Goal: Complete application form

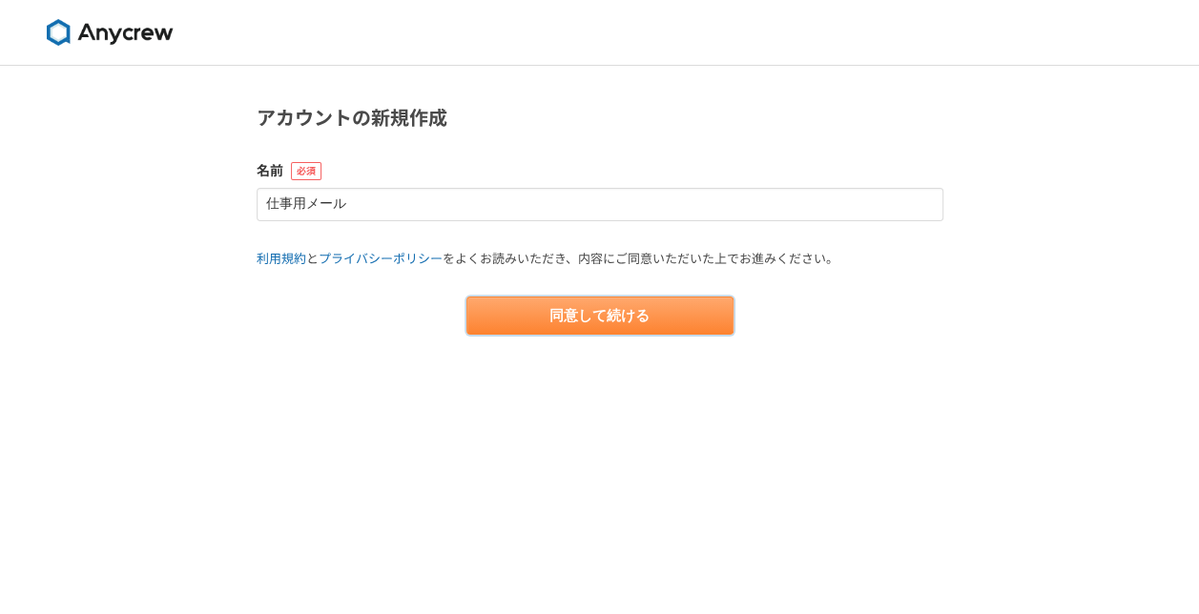
click at [581, 328] on button "同意して続ける" at bounding box center [599, 316] width 267 height 38
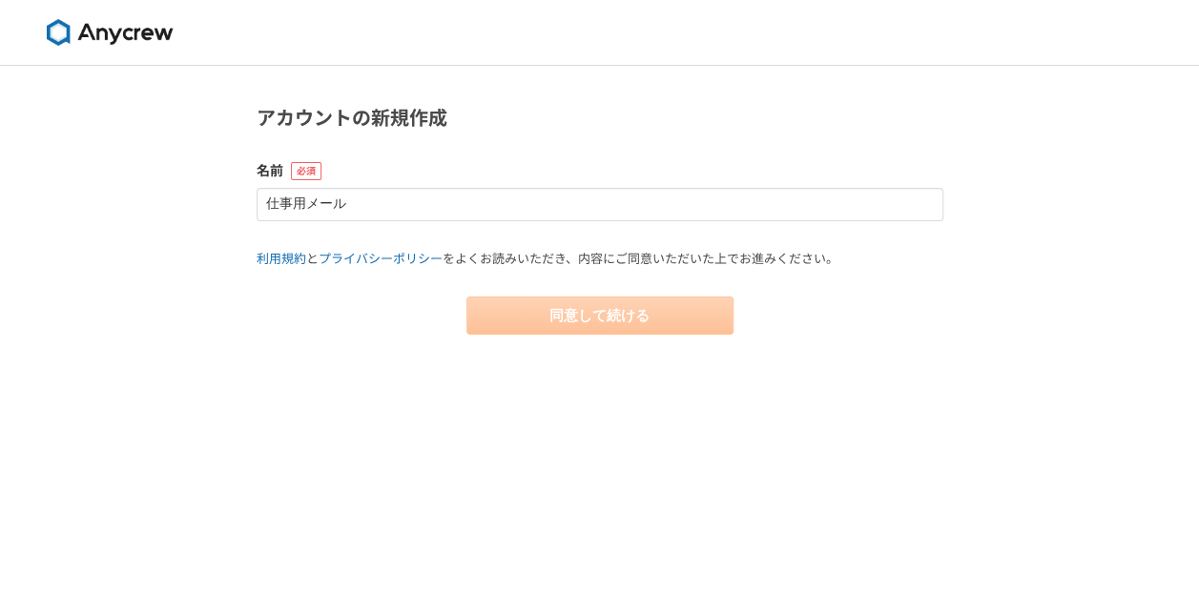
select select "13"
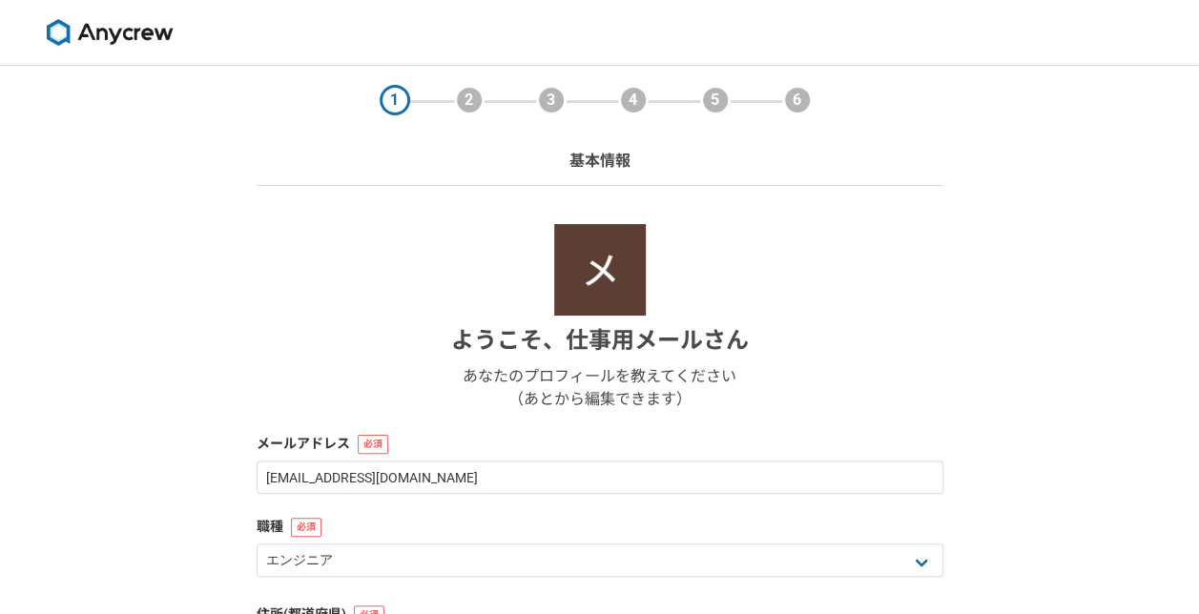
scroll to position [336, 0]
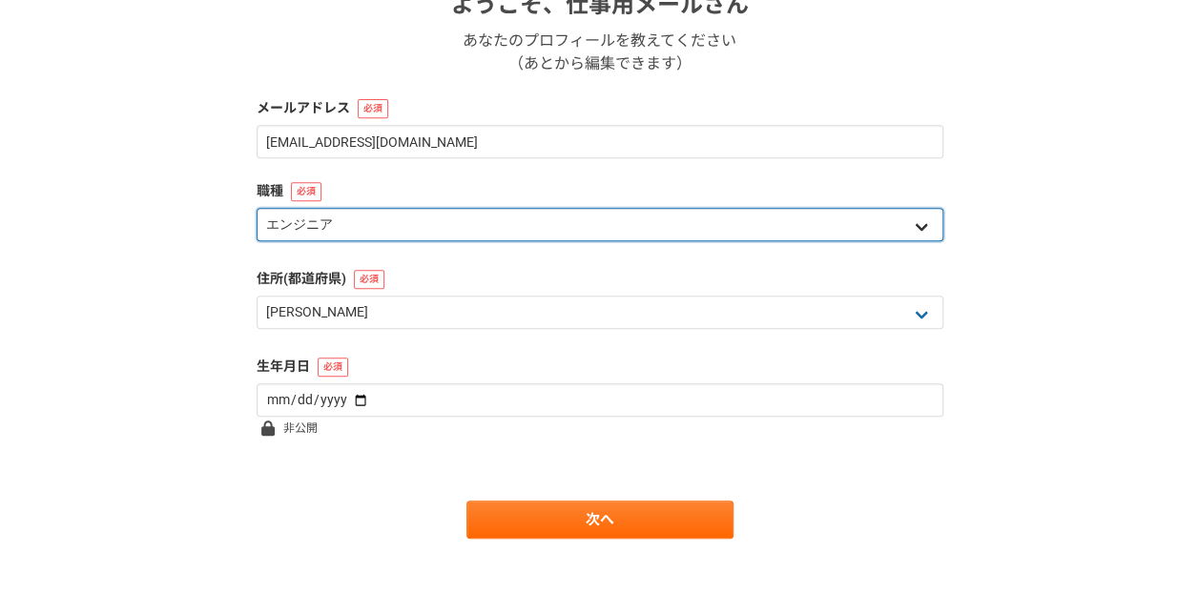
click at [488, 214] on select "エンジニア デザイナー ライター 営業 マーケティング 企画・事業開発 バックオフィス その他" at bounding box center [600, 224] width 687 height 33
select select "8"
click at [257, 208] on select "エンジニア デザイナー ライター 営業 マーケティング 企画・事業開発 バックオフィス その他" at bounding box center [600, 224] width 687 height 33
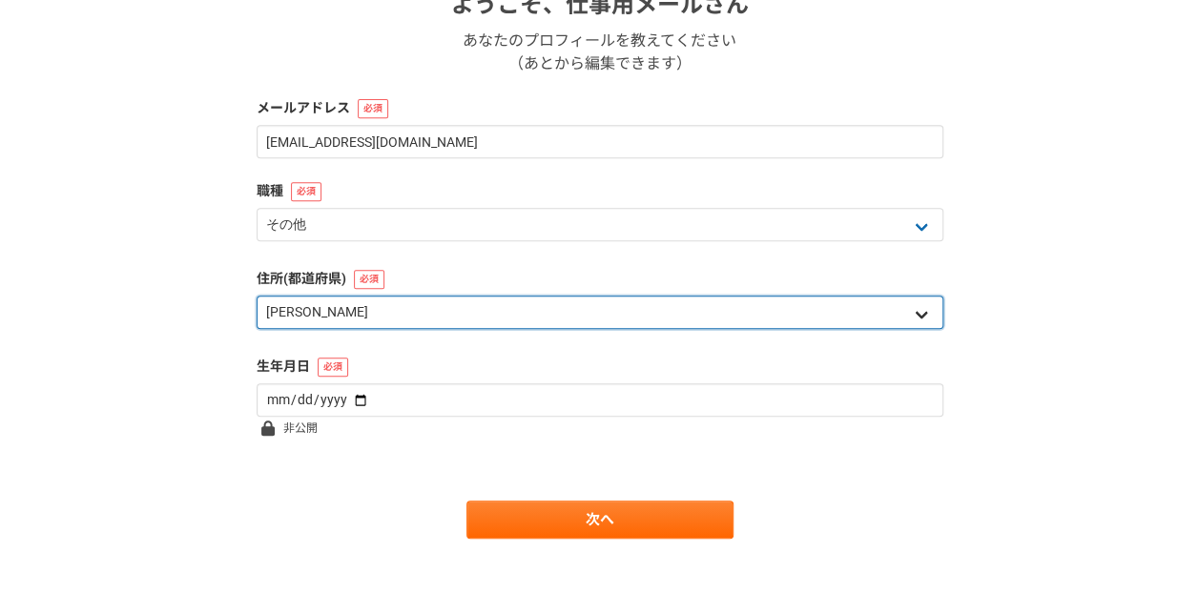
click at [466, 318] on select "北海道 [GEOGRAPHIC_DATA] [GEOGRAPHIC_DATA] [PERSON_NAME][GEOGRAPHIC_DATA] [PERSON_…" at bounding box center [600, 312] width 687 height 33
select select "5"
click at [257, 296] on select "北海道 [GEOGRAPHIC_DATA] [GEOGRAPHIC_DATA] [PERSON_NAME][GEOGRAPHIC_DATA] [PERSON_…" at bounding box center [600, 312] width 687 height 33
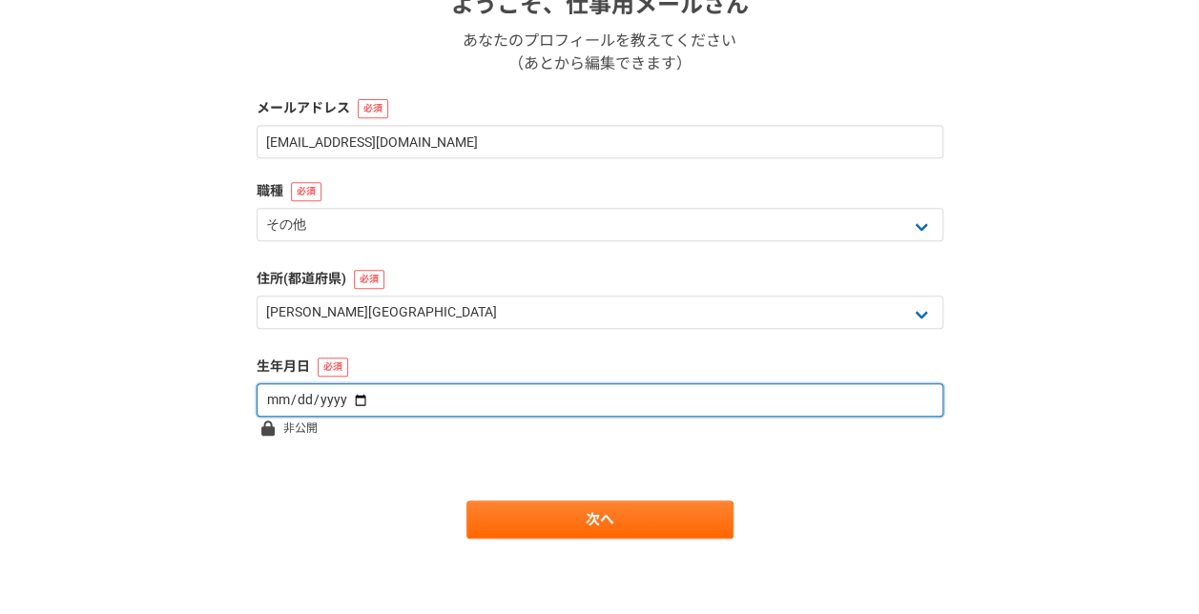
click at [403, 397] on input "date" at bounding box center [600, 399] width 687 height 33
type input "[DATE]"
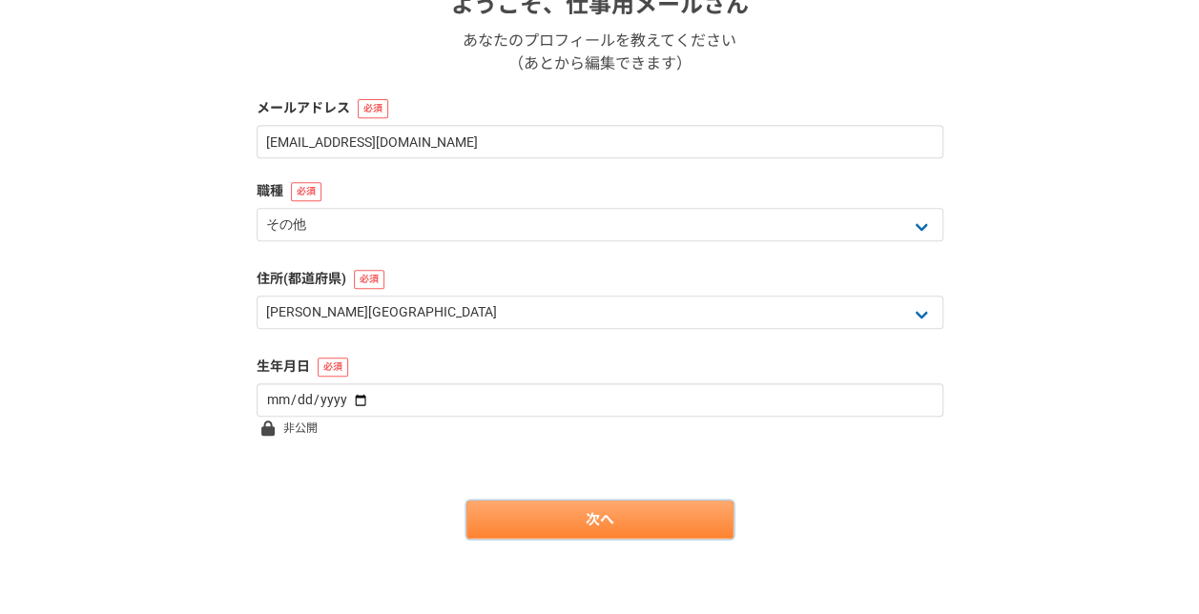
click at [606, 525] on link "次へ" at bounding box center [599, 520] width 267 height 38
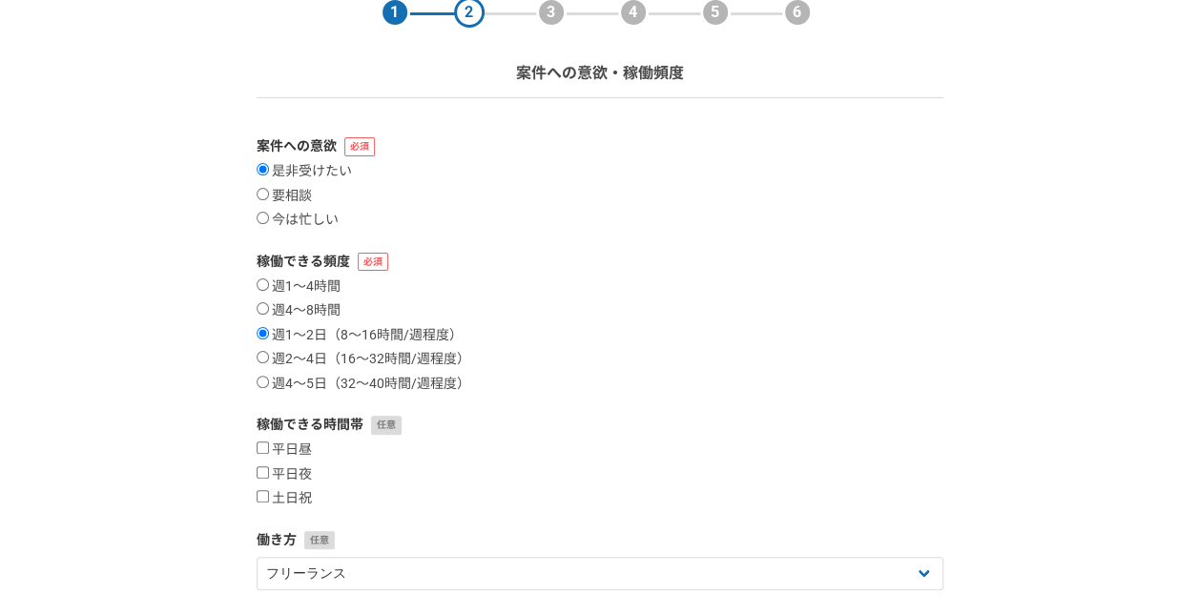
scroll to position [92, 0]
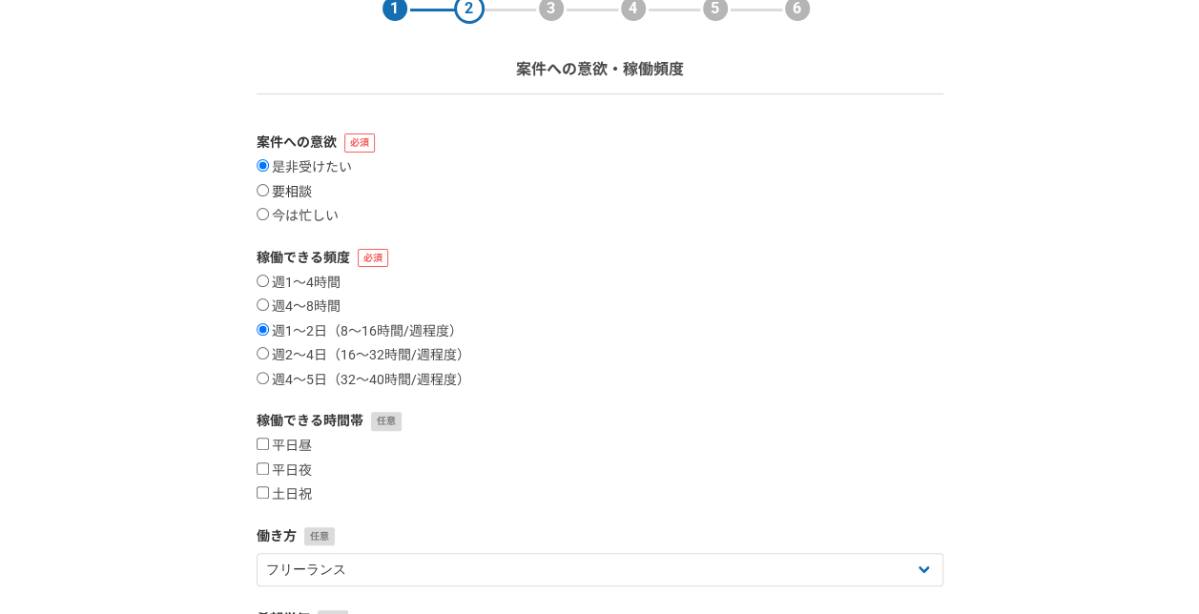
click at [298, 184] on label "要相談" at bounding box center [284, 192] width 55 height 17
click at [269, 184] on input "要相談" at bounding box center [263, 190] width 12 height 12
radio input "true"
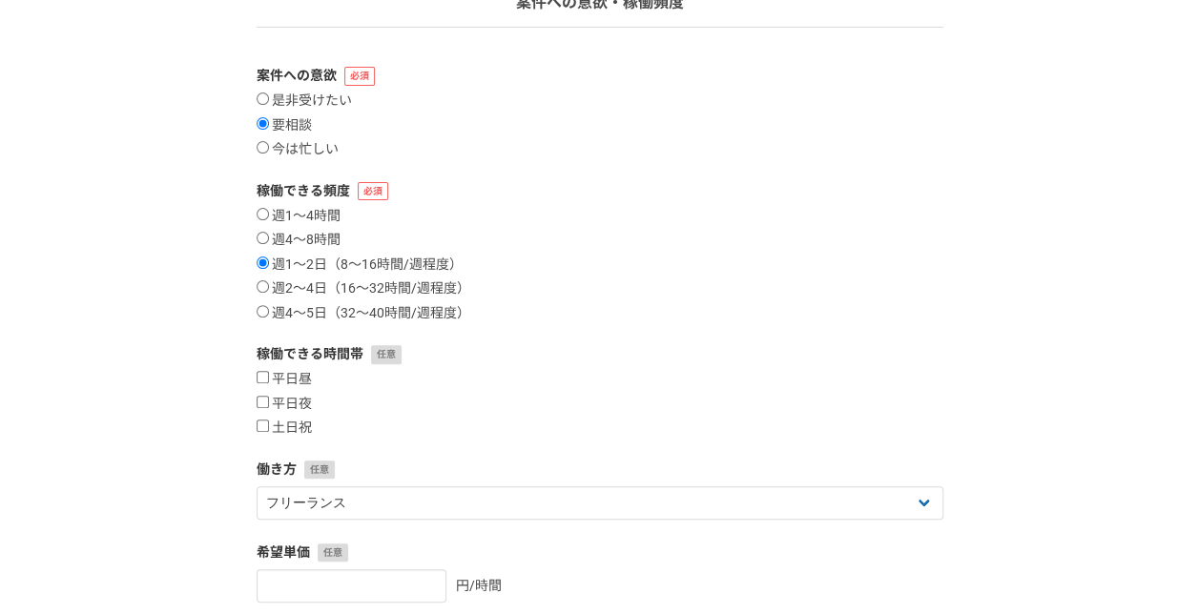
scroll to position [237, 0]
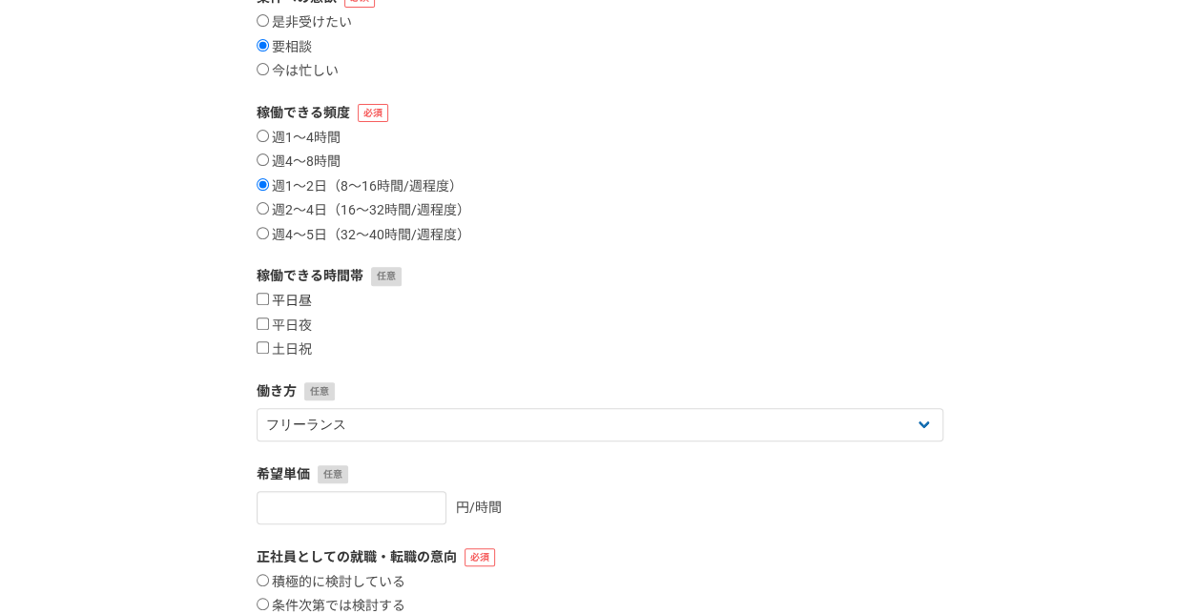
click at [286, 301] on label "平日昼" at bounding box center [284, 301] width 55 height 17
click at [269, 301] on input "平日昼" at bounding box center [263, 299] width 12 height 12
checkbox input "true"
click at [299, 356] on label "土日祝" at bounding box center [284, 349] width 55 height 17
click at [269, 354] on input "土日祝" at bounding box center [263, 347] width 12 height 12
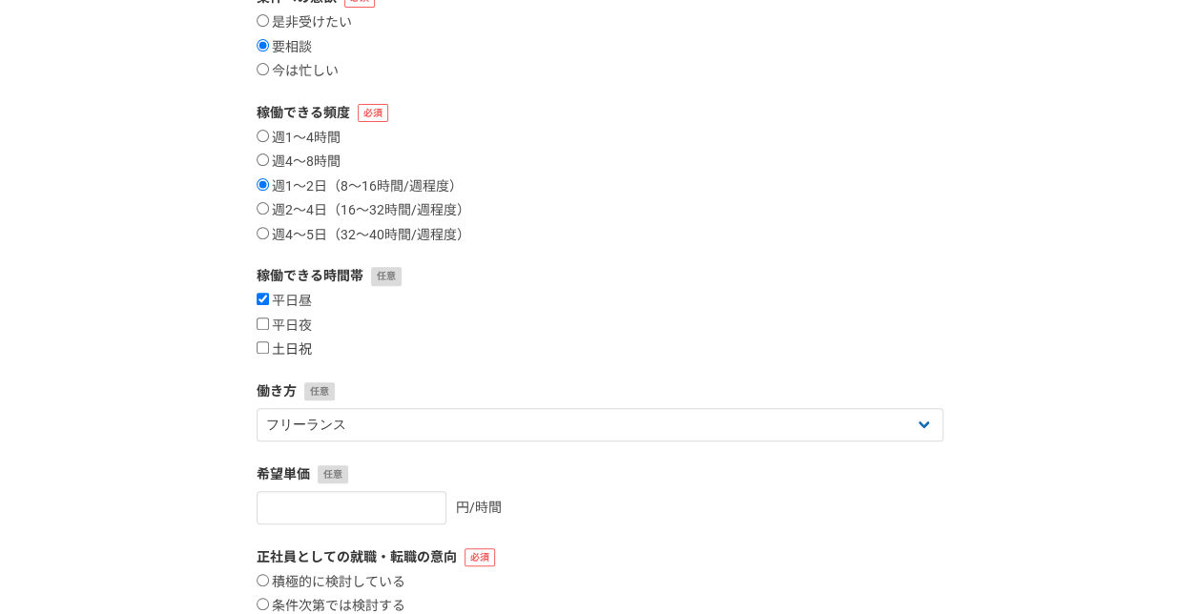
checkbox input "true"
click at [299, 319] on label "平日夜" at bounding box center [284, 326] width 55 height 17
click at [269, 319] on input "平日夜" at bounding box center [263, 324] width 12 height 12
checkbox input "true"
click at [298, 301] on label "平日昼" at bounding box center [284, 301] width 55 height 17
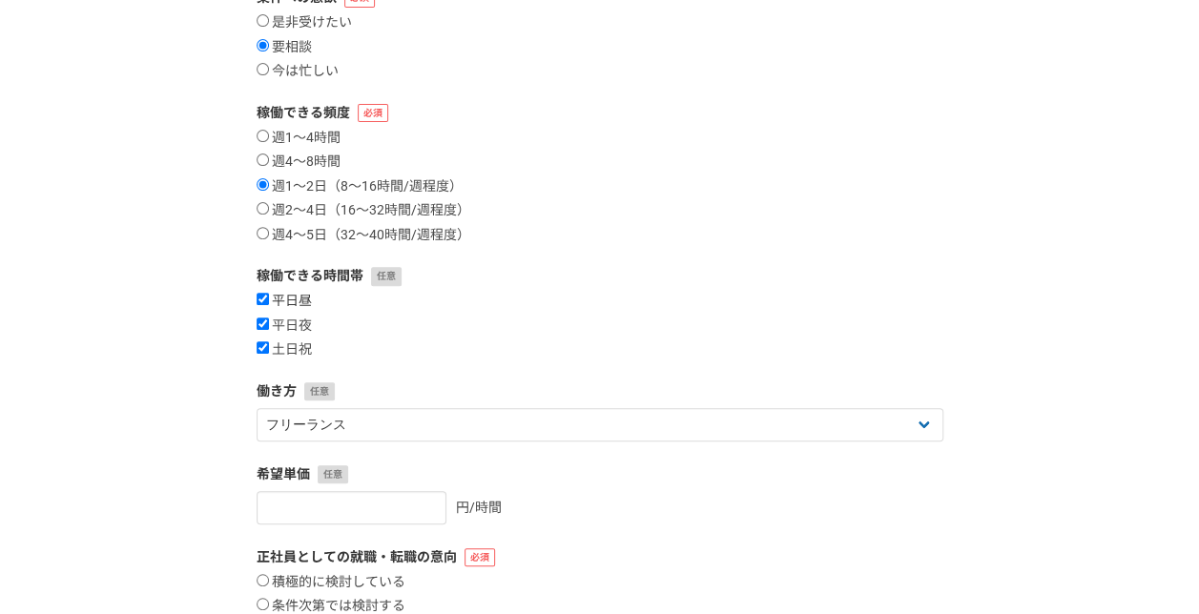
click at [269, 301] on input "平日昼" at bounding box center [263, 299] width 12 height 12
checkbox input "false"
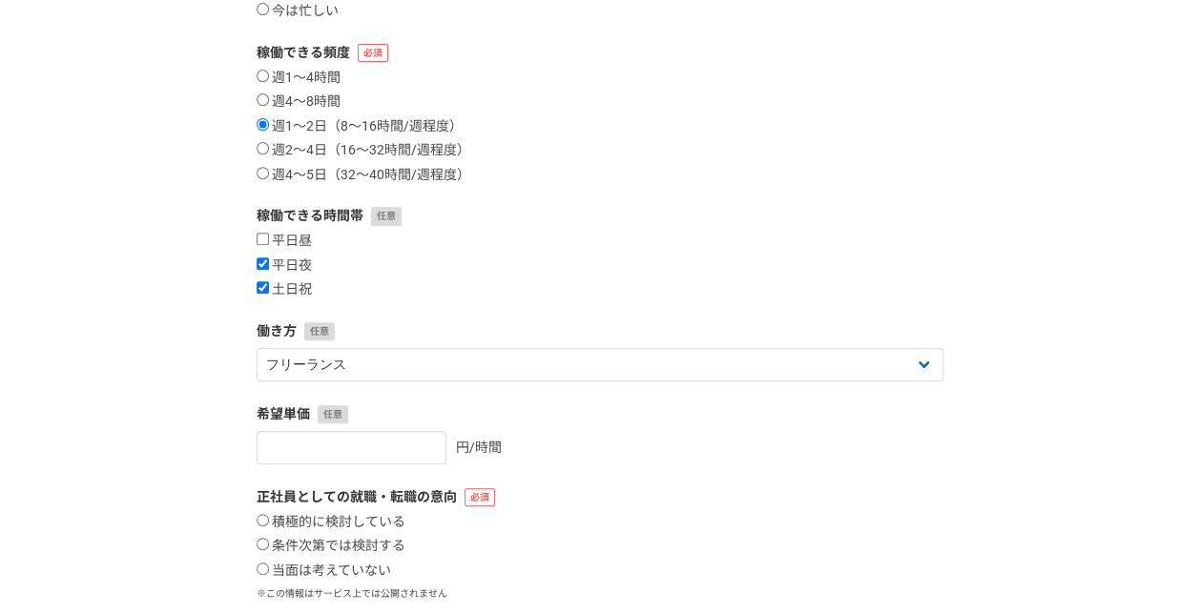
scroll to position [299, 0]
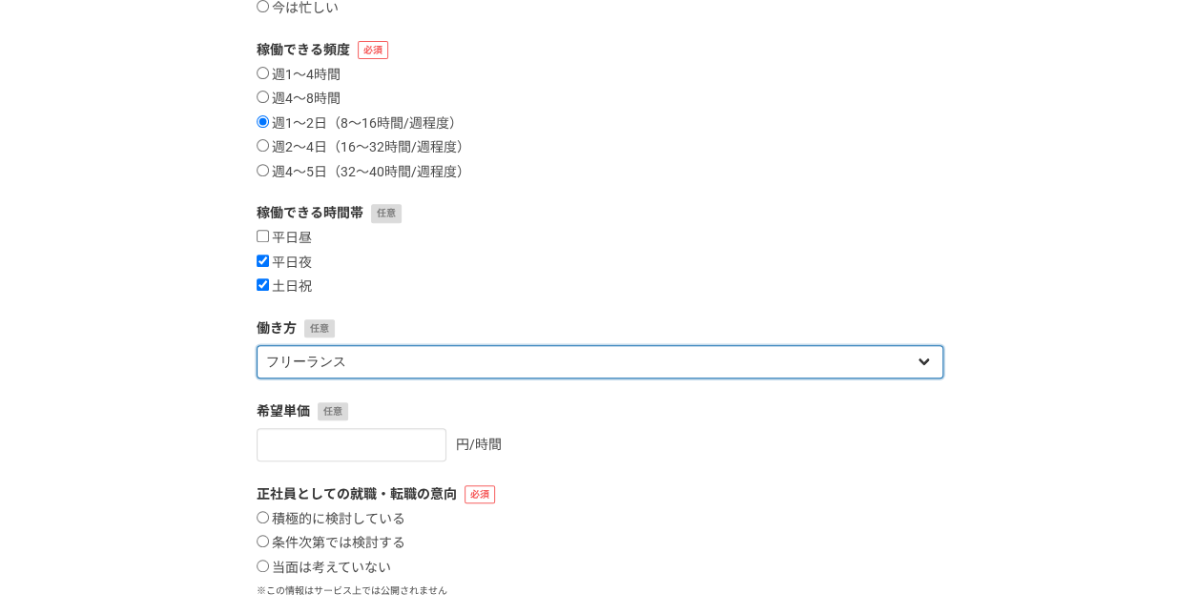
click at [357, 363] on select "フリーランス 副業 その他" at bounding box center [600, 361] width 687 height 33
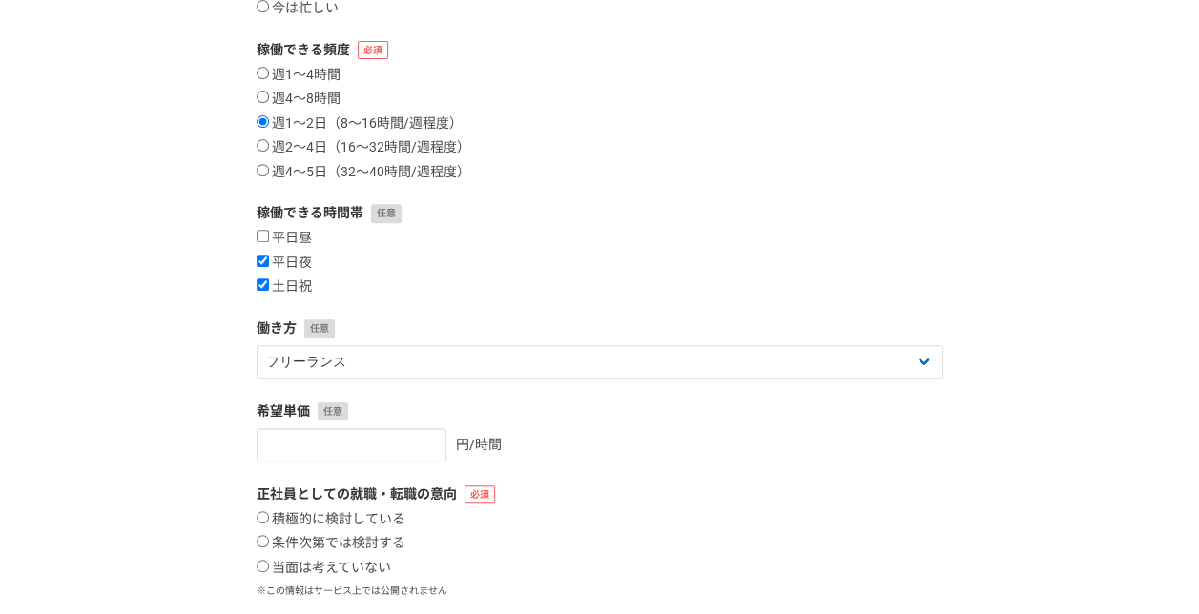
click at [407, 275] on div "平日昼 平日夜 土日祝" at bounding box center [600, 263] width 687 height 66
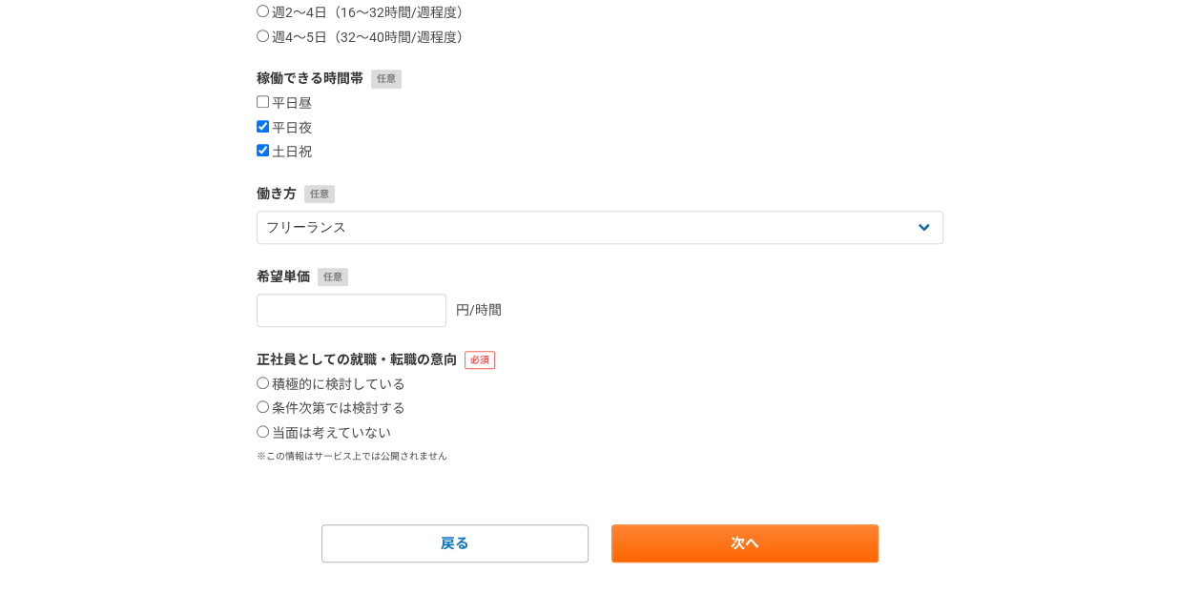
scroll to position [458, 0]
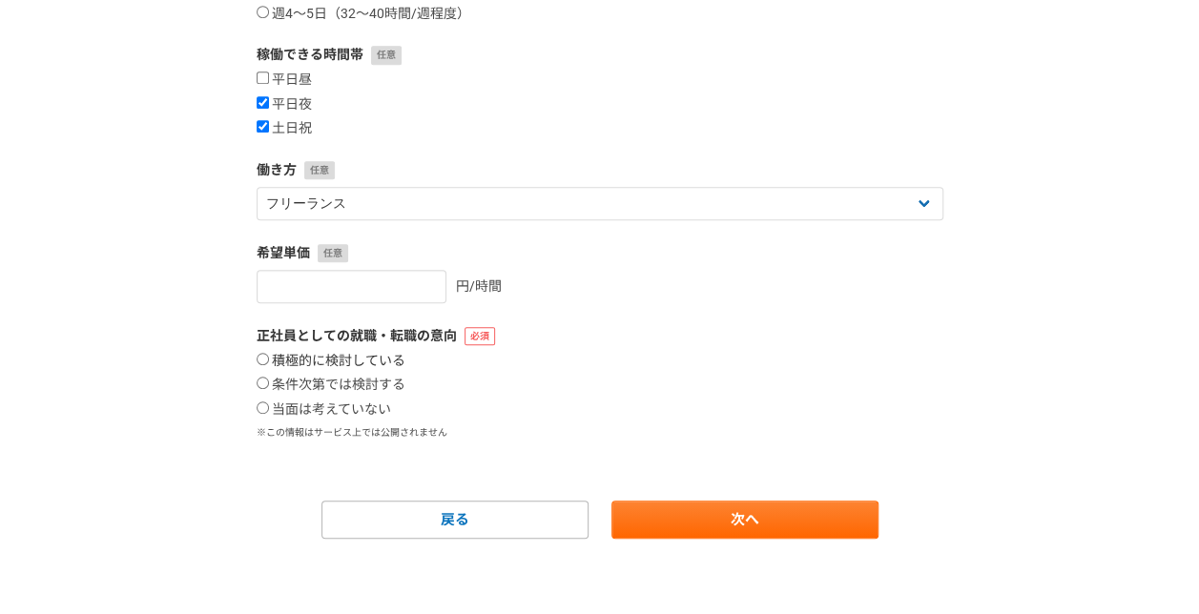
click at [374, 365] on label "積極的に検討している" at bounding box center [331, 361] width 149 height 17
click at [269, 365] on input "積極的に検討している" at bounding box center [263, 359] width 12 height 12
radio input "true"
click at [374, 365] on label "積極的に検討している" at bounding box center [331, 361] width 149 height 17
click at [269, 365] on input "積極的に検討している" at bounding box center [263, 359] width 12 height 12
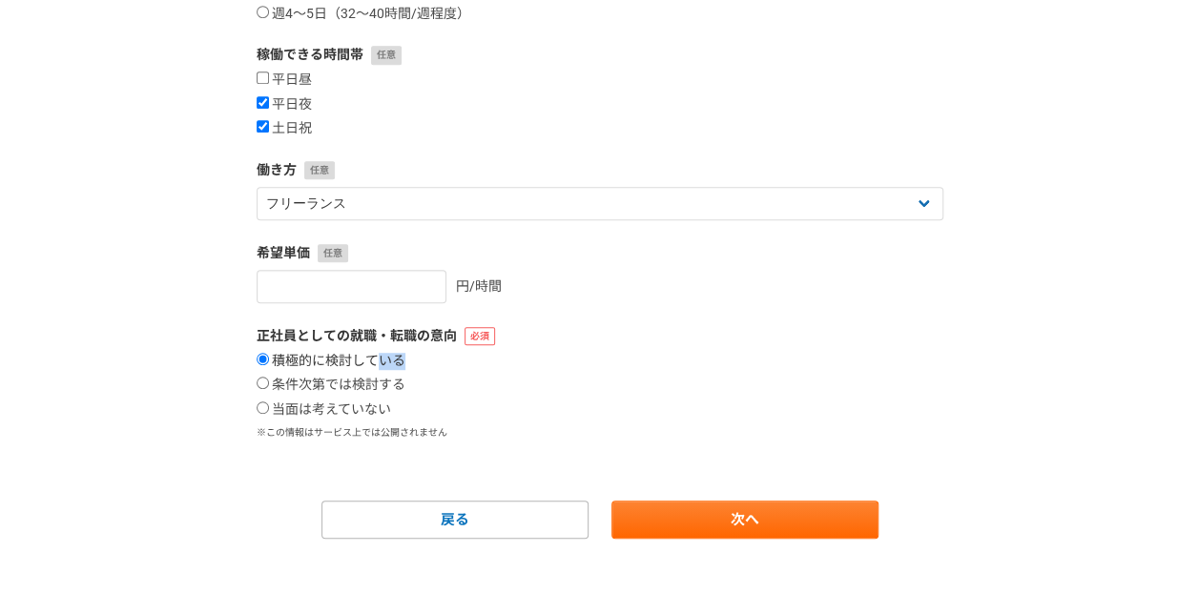
click at [374, 365] on label "積極的に検討している" at bounding box center [331, 361] width 149 height 17
click at [269, 365] on input "積極的に検討している" at bounding box center [263, 359] width 12 height 12
drag, startPoint x: 374, startPoint y: 365, endPoint x: 378, endPoint y: 390, distance: 25.1
click at [378, 390] on label "条件次第では検討する" at bounding box center [331, 385] width 149 height 17
click at [269, 389] on input "条件次第では検討する" at bounding box center [263, 383] width 12 height 12
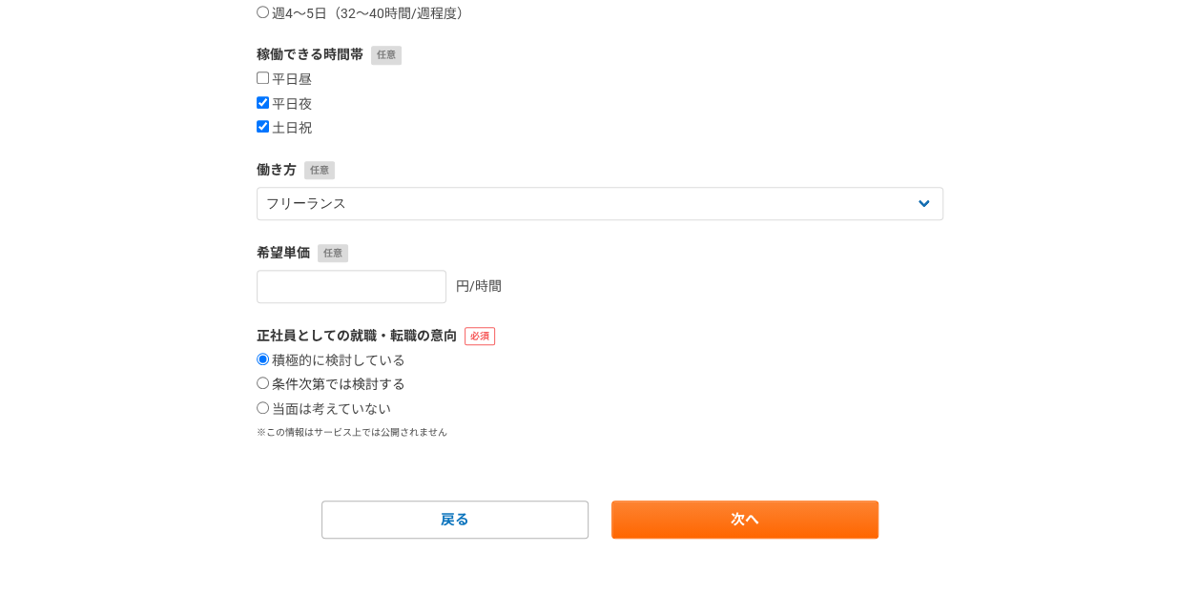
radio input "true"
click at [772, 502] on link "次へ" at bounding box center [744, 520] width 267 height 38
select select
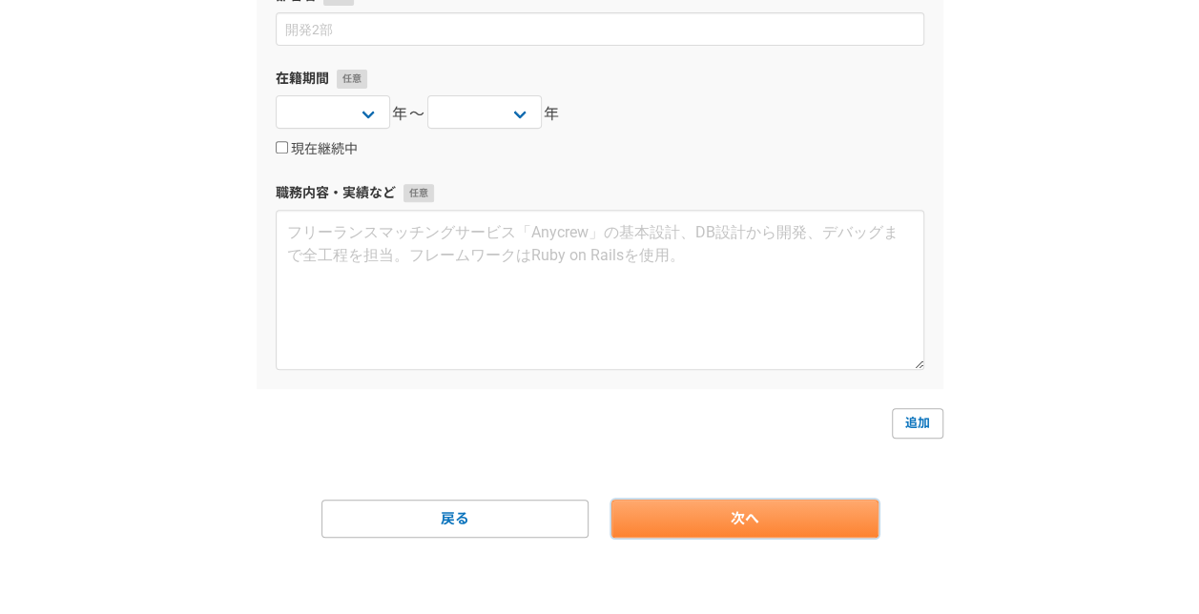
scroll to position [0, 0]
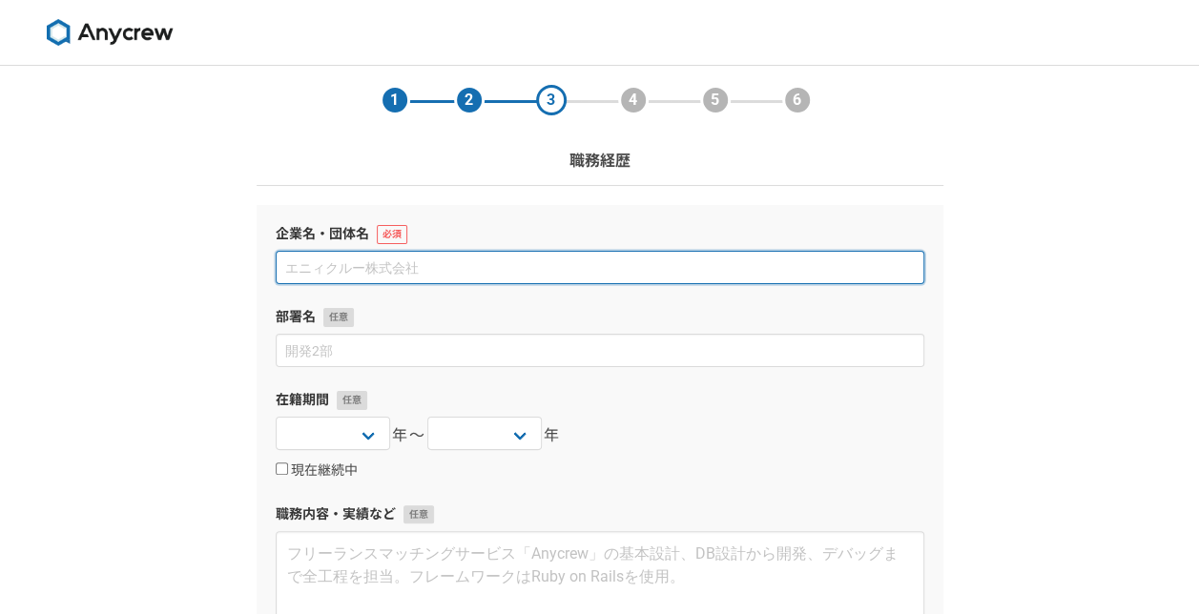
click at [525, 275] on input at bounding box center [600, 267] width 649 height 33
type input "ル"
type input "LUCWORKS"
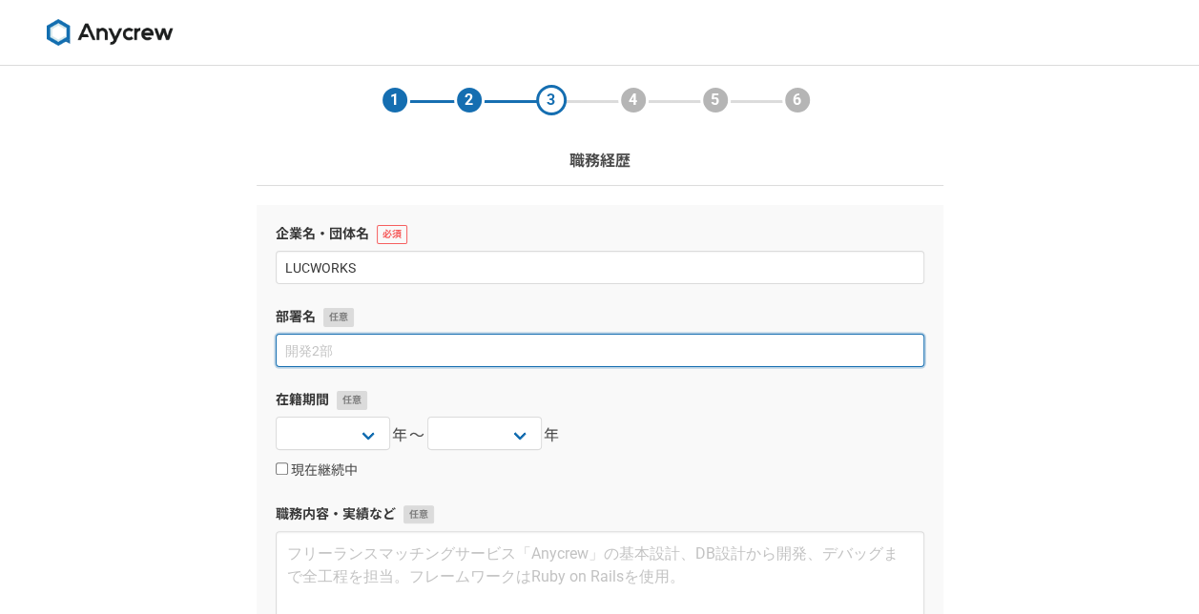
click at [502, 346] on input at bounding box center [600, 350] width 649 height 33
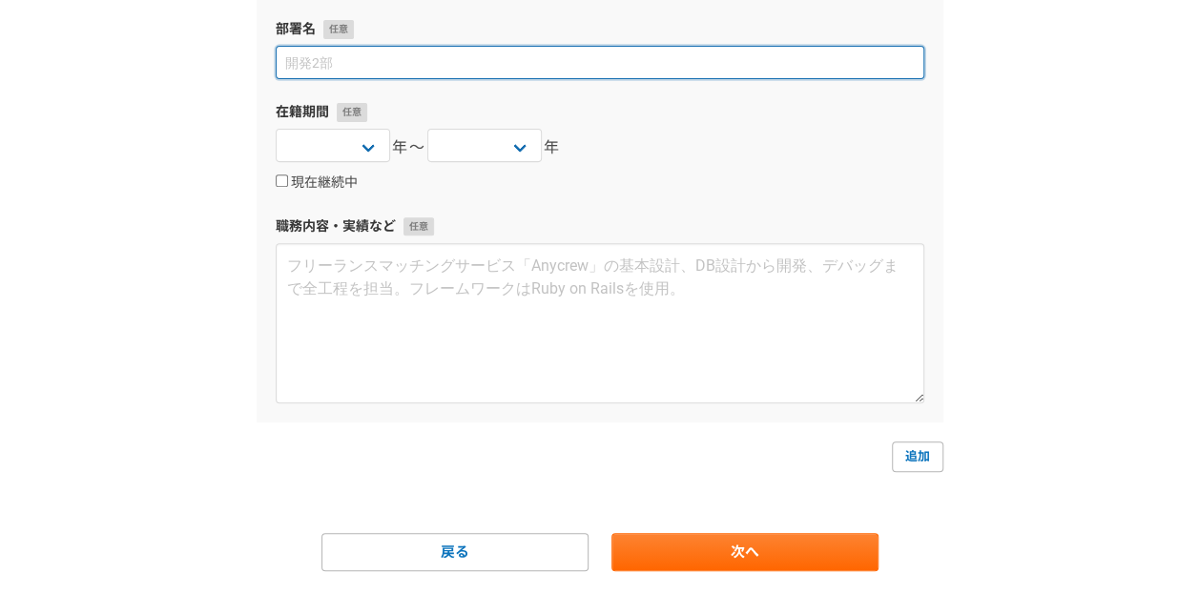
scroll to position [292, 0]
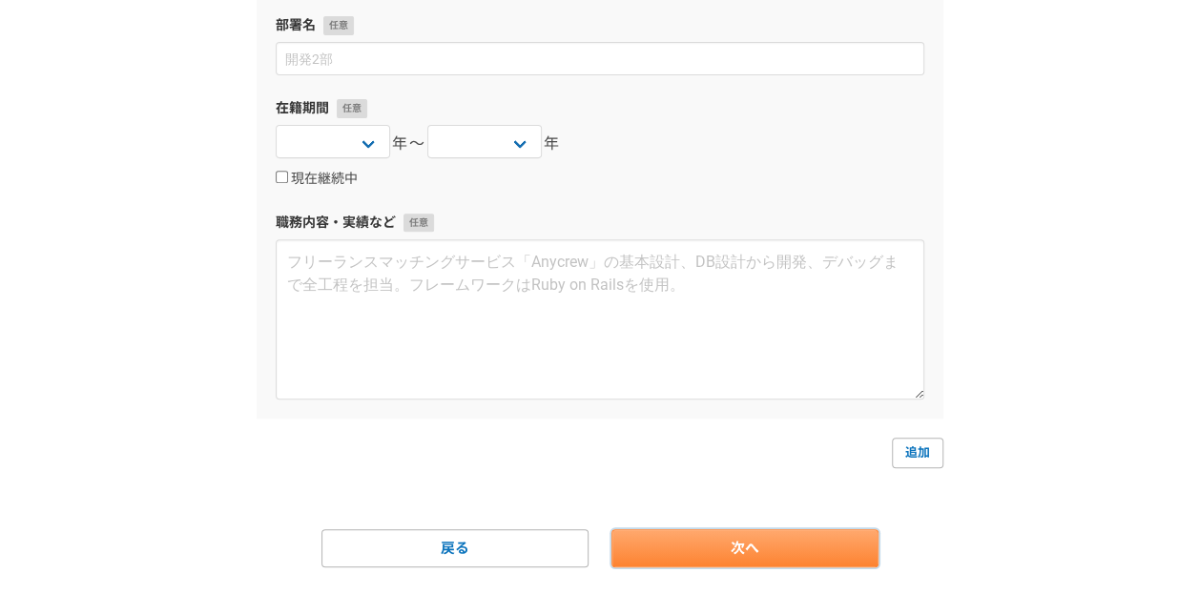
click at [806, 544] on link "次へ" at bounding box center [744, 548] width 267 height 38
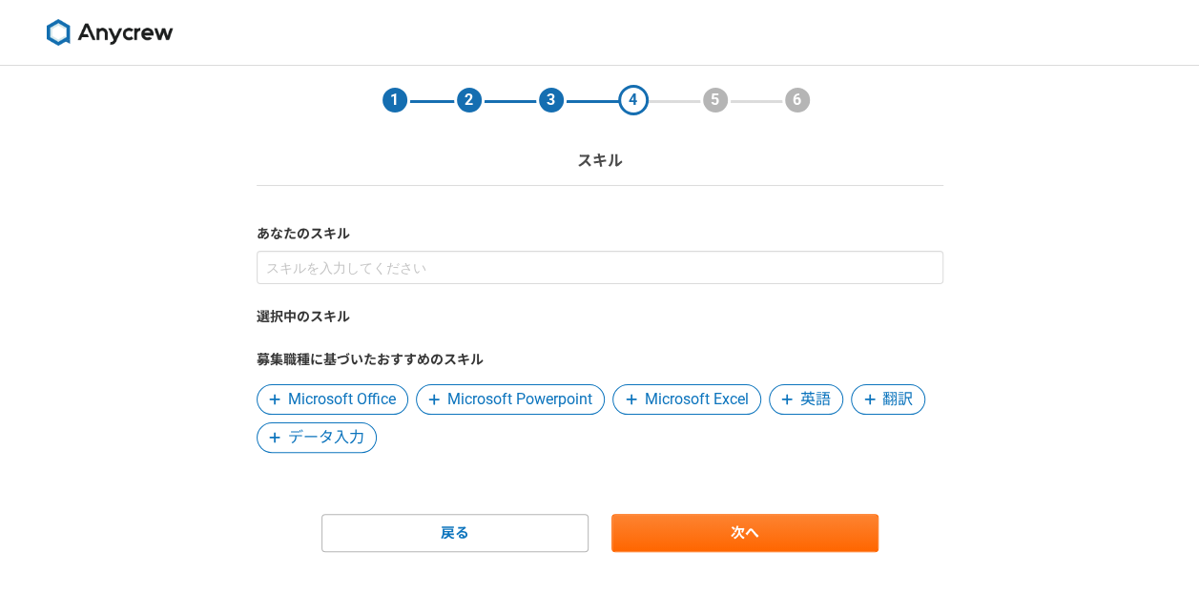
click at [791, 401] on icon at bounding box center [786, 399] width 11 height 13
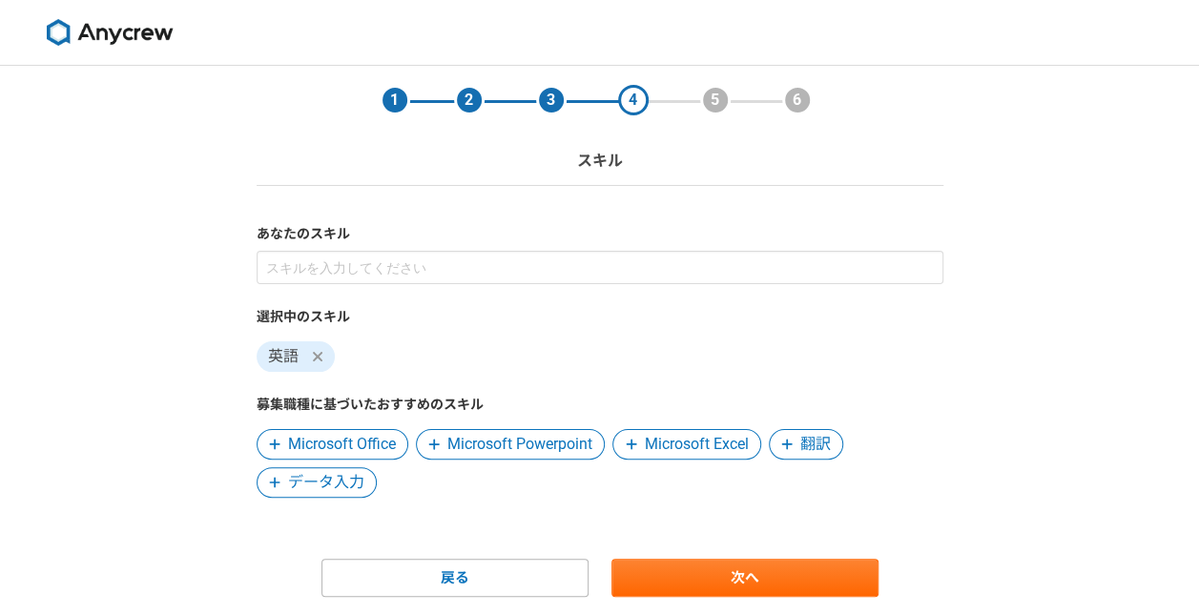
scroll to position [59, 0]
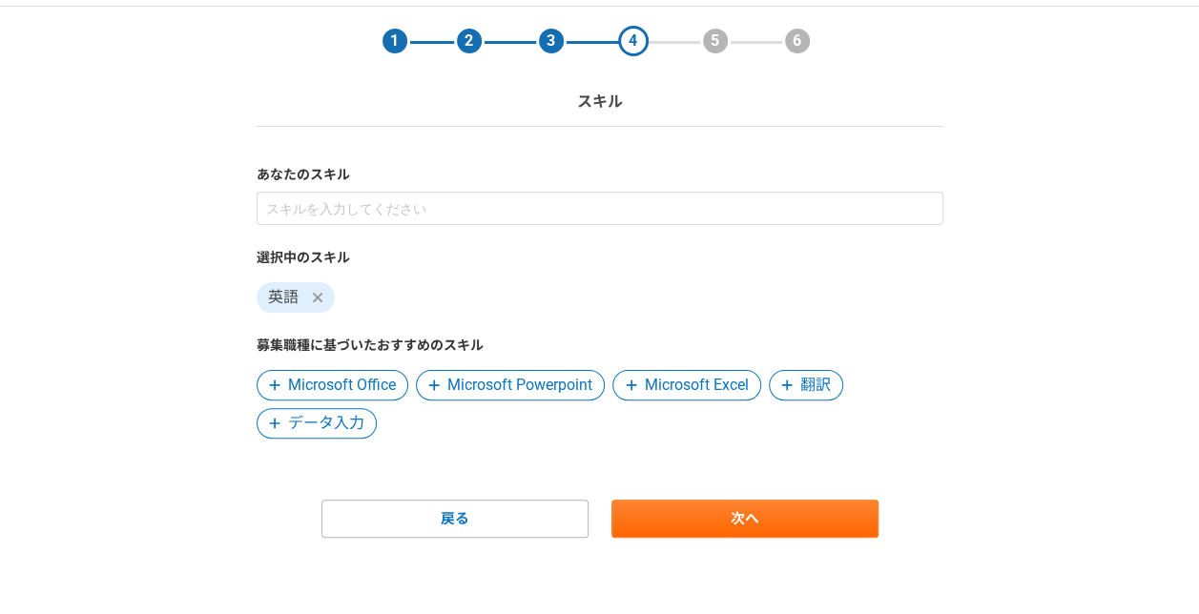
click at [552, 385] on span "Microsoft Powerpoint" at bounding box center [519, 385] width 145 height 23
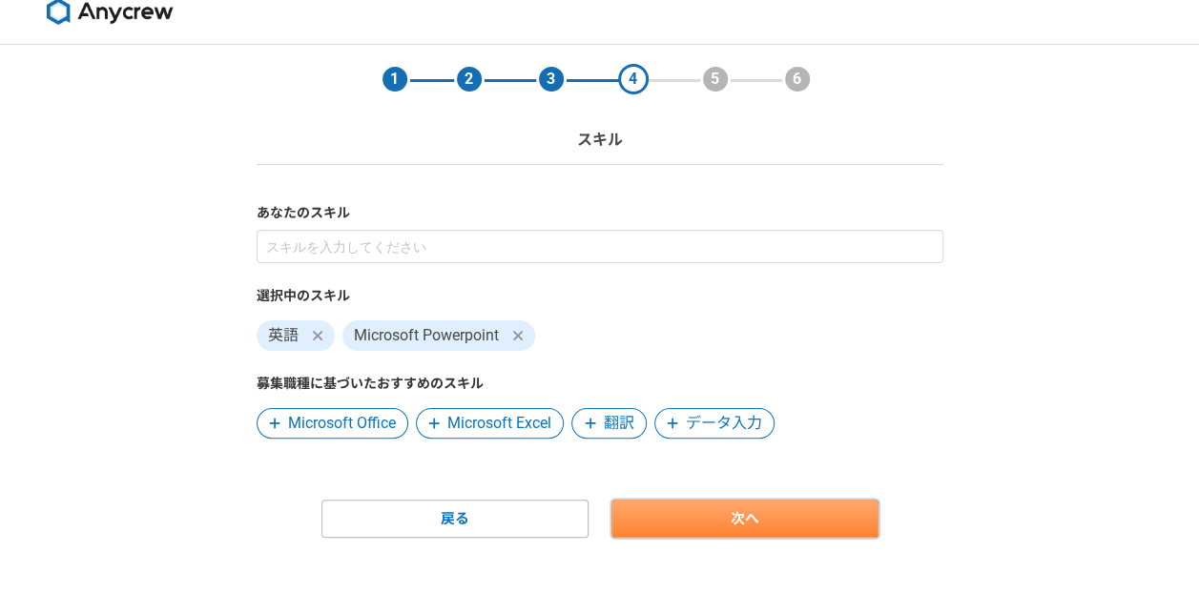
click at [754, 510] on link "次へ" at bounding box center [744, 519] width 267 height 38
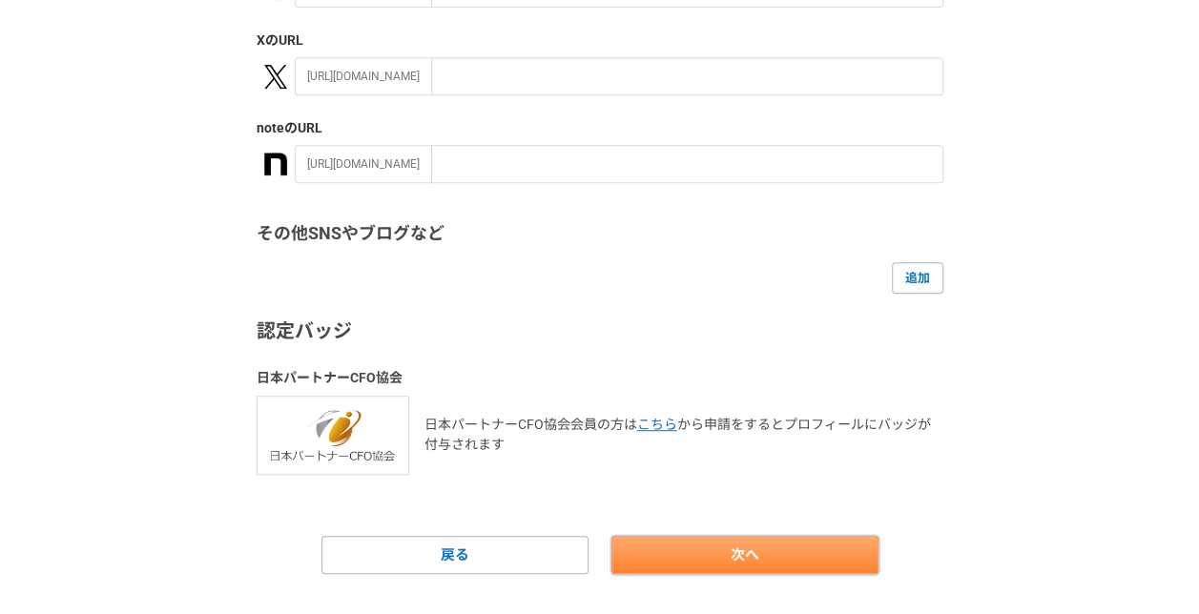
scroll to position [433, 0]
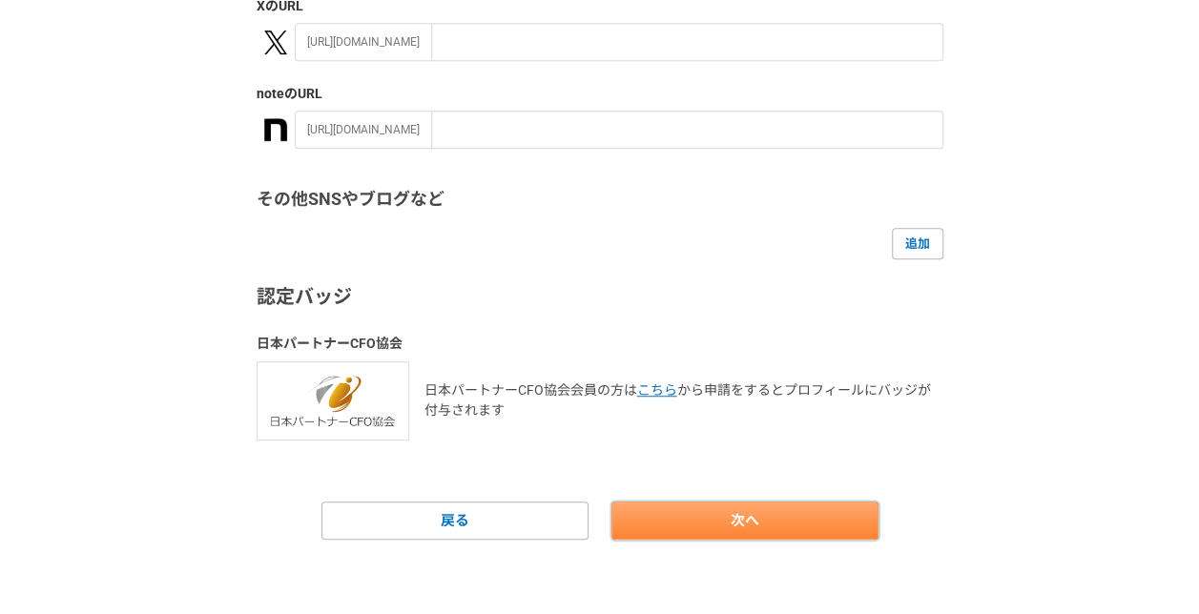
click at [761, 524] on link "次へ" at bounding box center [744, 521] width 267 height 38
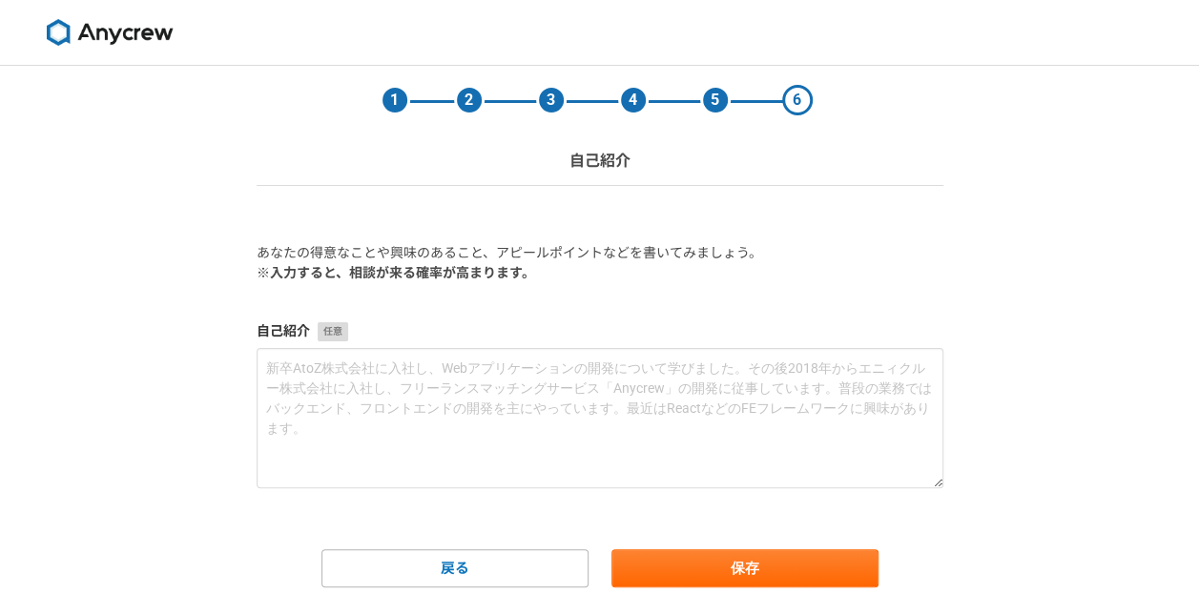
click at [731, 542] on form "あなたの得意なことや興味のあること、アピールポイントなどを書いてみましょう。 ※入力すると、相談が来る確率が高まります。 自己紹介 戻る 保存" at bounding box center [600, 415] width 687 height 344
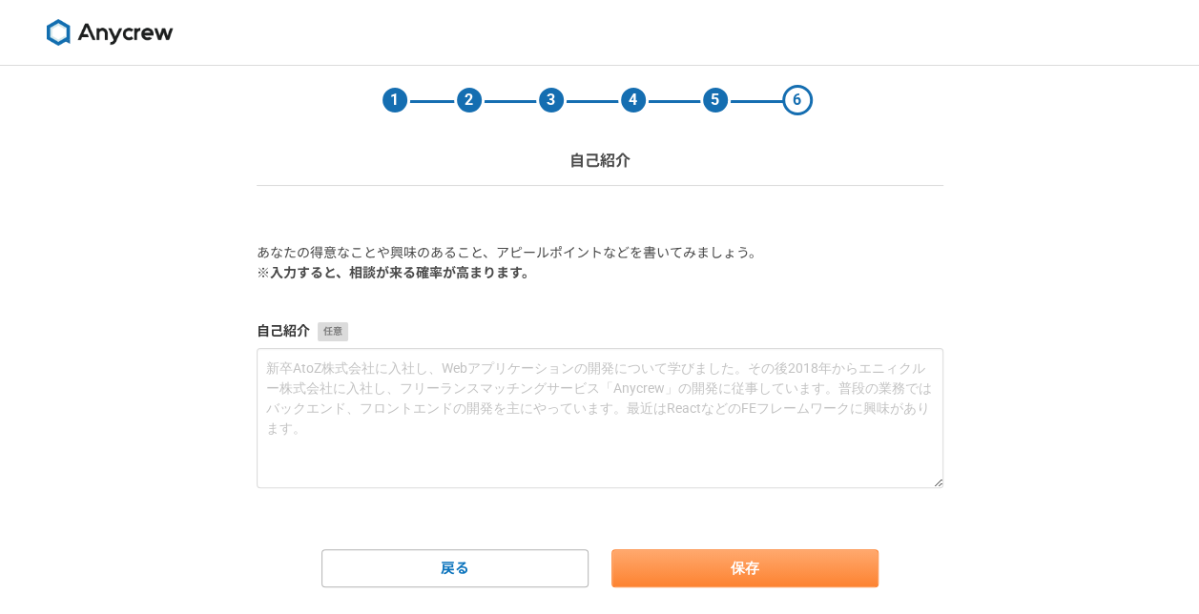
click at [731, 550] on form "あなたの得意なことや興味のあること、アピールポイントなどを書いてみましょう。 ※入力すると、相談が来る確率が高まります。 自己紹介 戻る 保存" at bounding box center [600, 415] width 687 height 344
click at [731, 550] on button "保存" at bounding box center [744, 568] width 267 height 38
